Goal: Find contact information: Find contact information

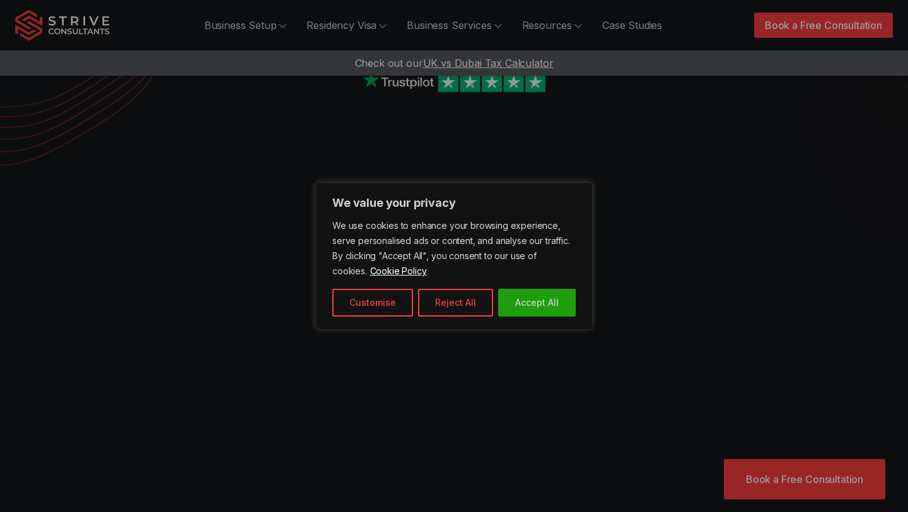
scroll to position [355, 0]
click at [437, 303] on button "Reject All" at bounding box center [455, 303] width 75 height 28
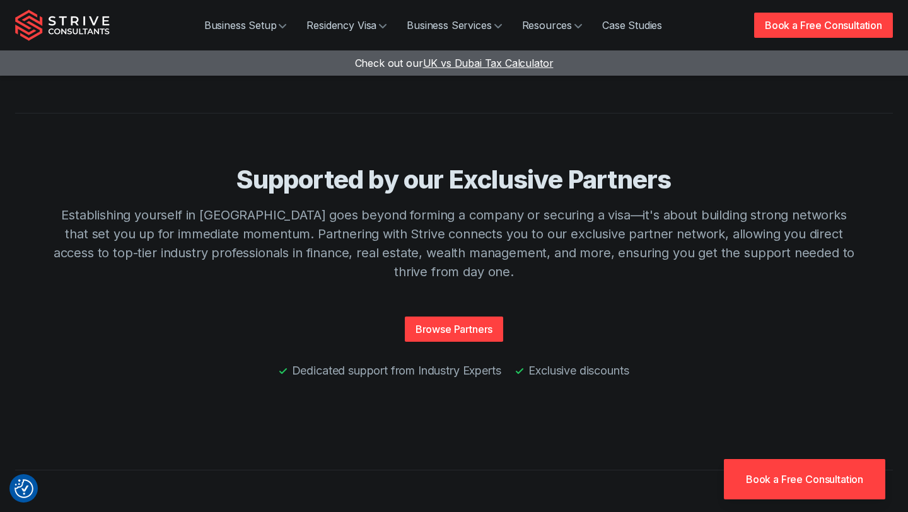
scroll to position [2892, 0]
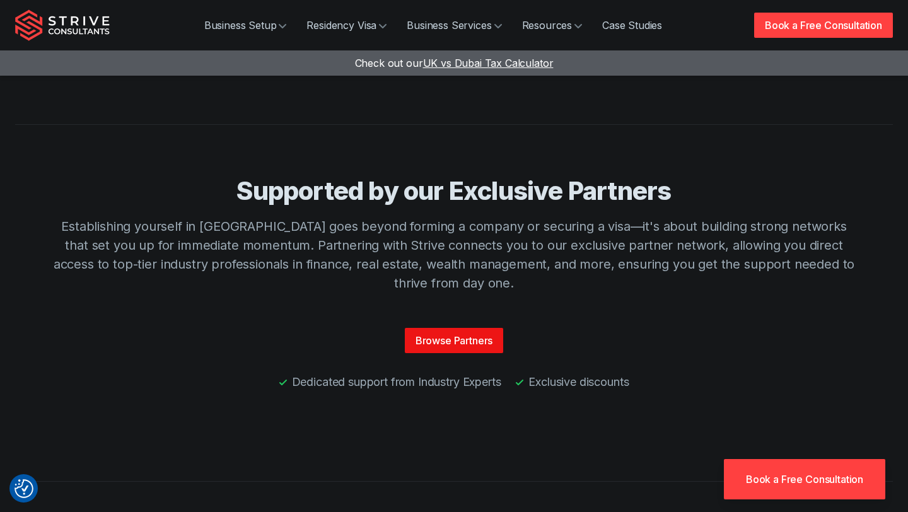
click at [434, 328] on link "Browse Partners" at bounding box center [454, 340] width 99 height 25
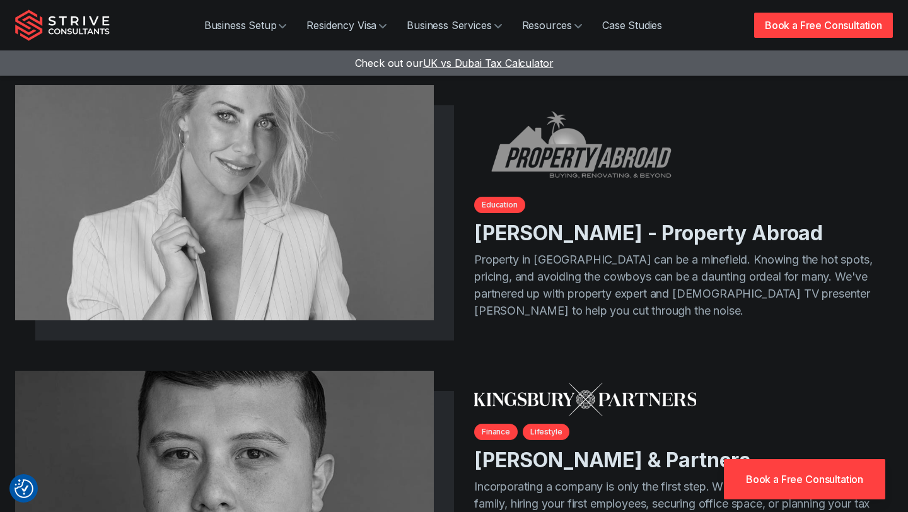
scroll to position [537, 0]
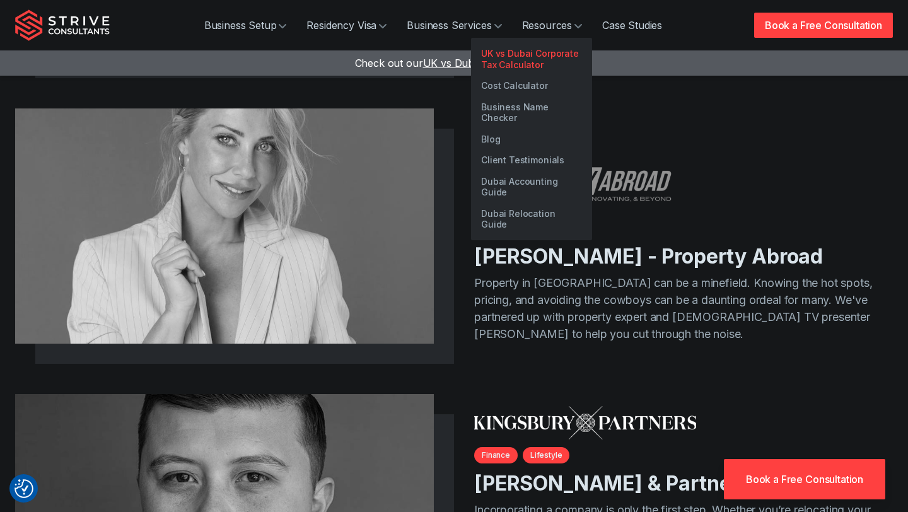
click at [539, 64] on link "UK vs Dubai Corporate Tax Calculator" at bounding box center [531, 59] width 121 height 32
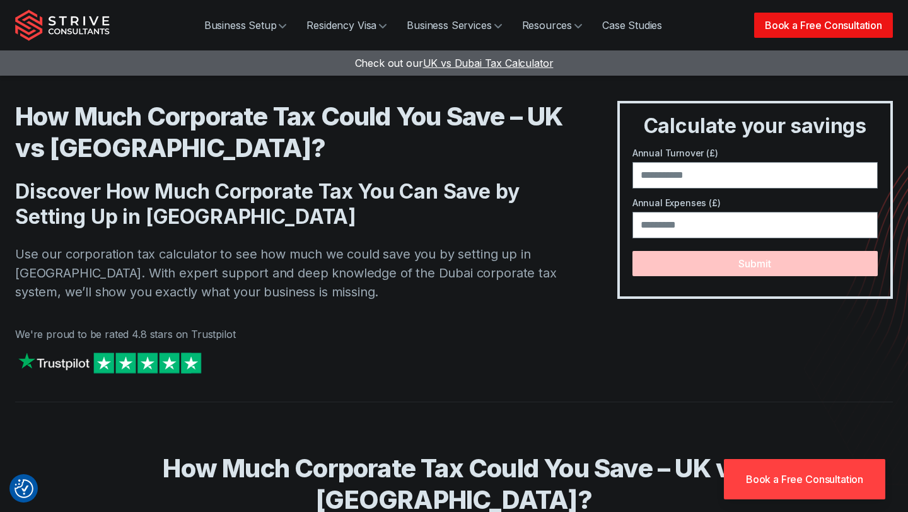
click at [768, 26] on link "Book a Free Consultation" at bounding box center [823, 25] width 139 height 25
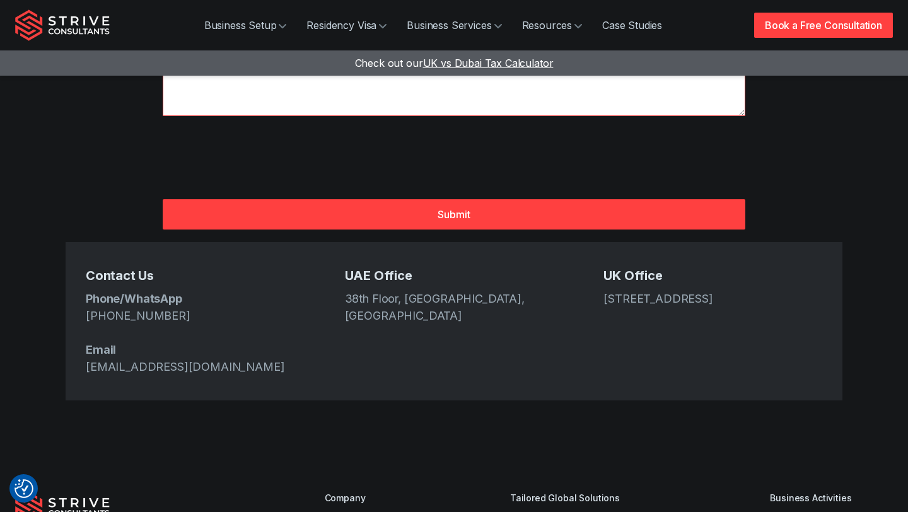
scroll to position [477, 0]
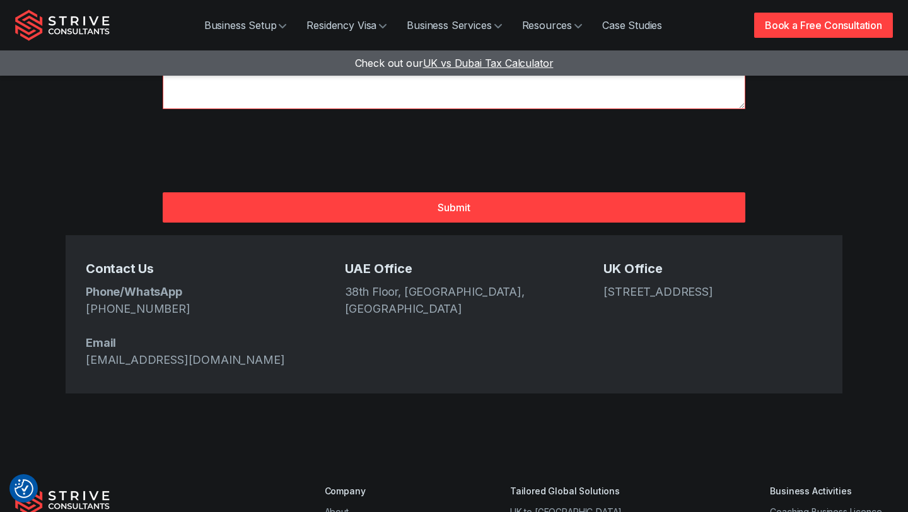
drag, startPoint x: 707, startPoint y: 267, endPoint x: 604, endPoint y: 252, distance: 103.9
click at [604, 283] on address "167-169 Great Portland Street, 5th Floor, London, W1W 5PF" at bounding box center [712, 291] width 219 height 17
copy address "167-169 Great Portland Street, 5th Floor, London, W1W 5PF"
click at [432, 315] on div "Contact Us Phone/WhatsApp +971 4 439 6282 Email info@strive.ae UAE Office 38th …" at bounding box center [454, 314] width 777 height 158
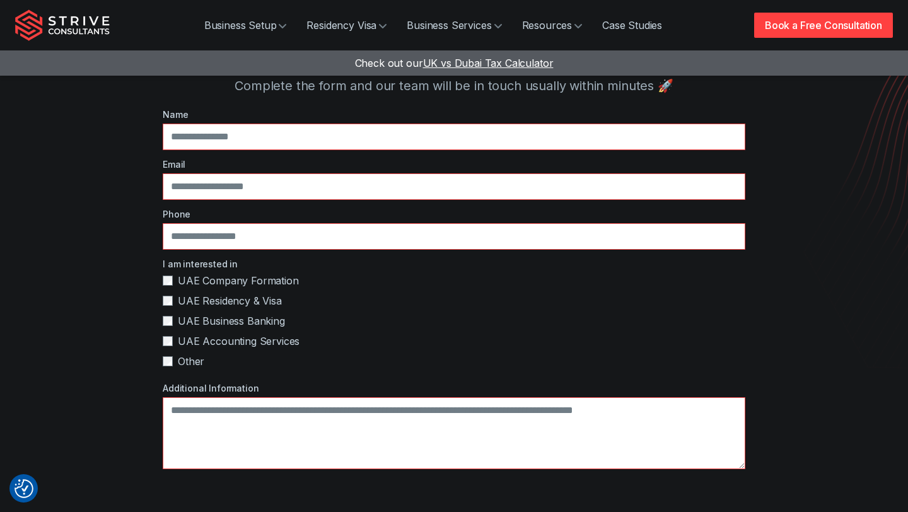
scroll to position [0, 0]
